Goal: Check status: Check status

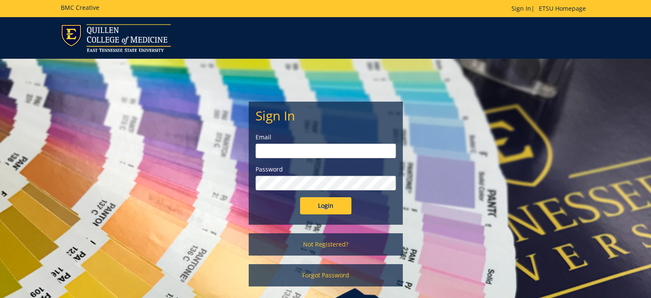
type input "[PERSON_NAME][EMAIL_ADDRESS][DOMAIN_NAME]"
click at [331, 203] on input "Login" at bounding box center [325, 205] width 51 height 17
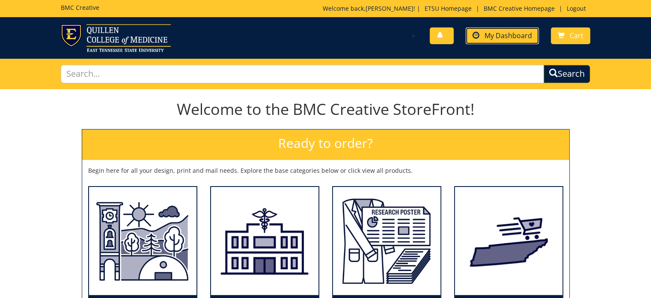
click at [515, 38] on span "My Dashboard" at bounding box center [509, 35] width 48 height 9
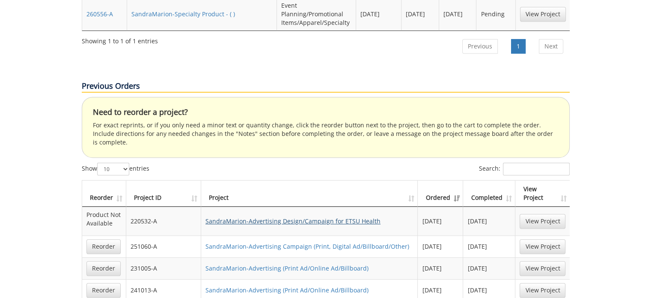
scroll to position [257, 0]
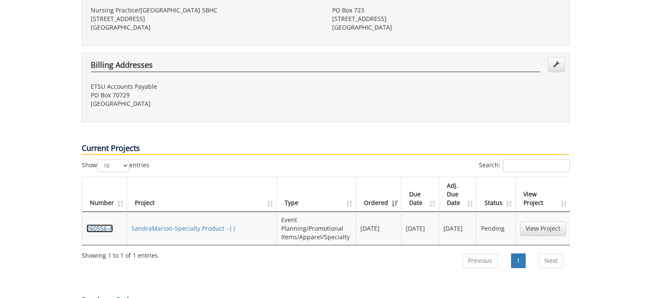
click at [105, 224] on link "260556-A" at bounding box center [100, 228] width 27 height 8
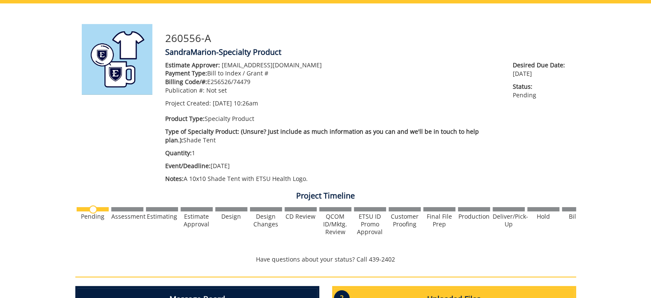
scroll to position [128, 0]
